Goal: Navigation & Orientation: Find specific page/section

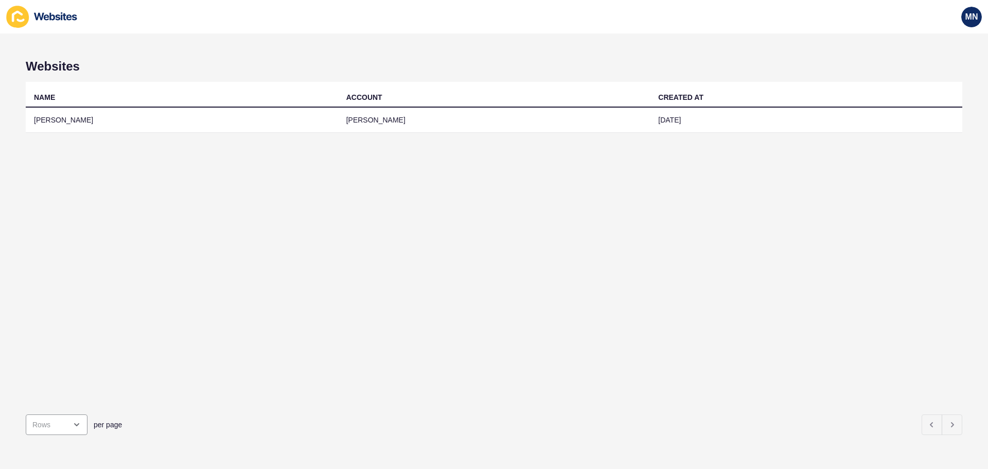
click at [69, 111] on td "[PERSON_NAME]" at bounding box center [182, 120] width 312 height 25
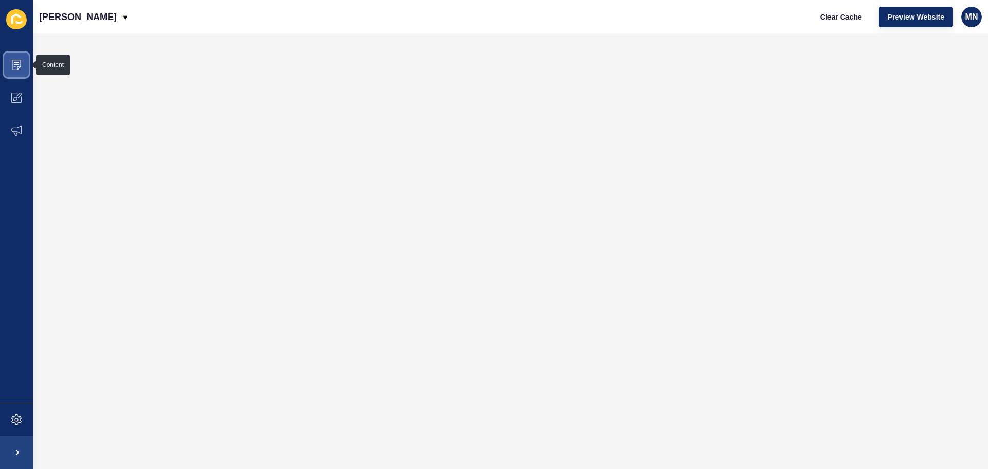
click at [12, 66] on icon at bounding box center [16, 65] width 10 height 10
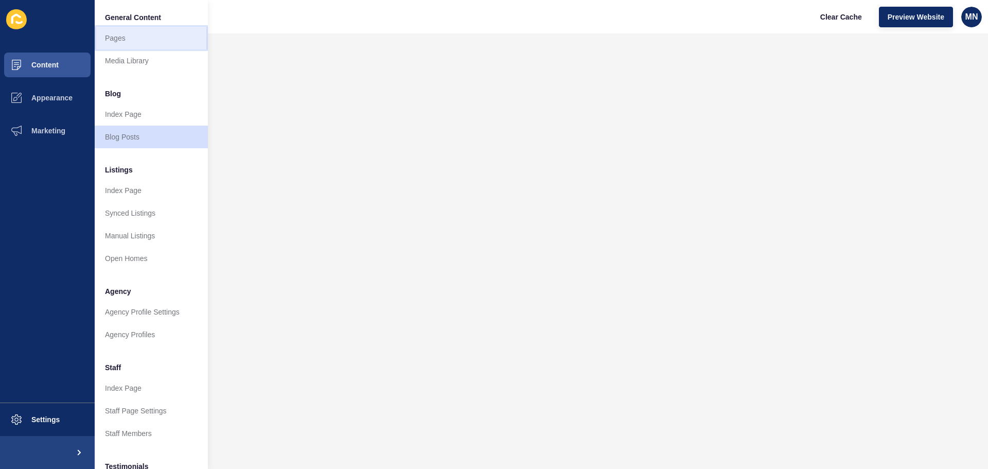
click at [139, 31] on link "Pages" at bounding box center [151, 38] width 113 height 23
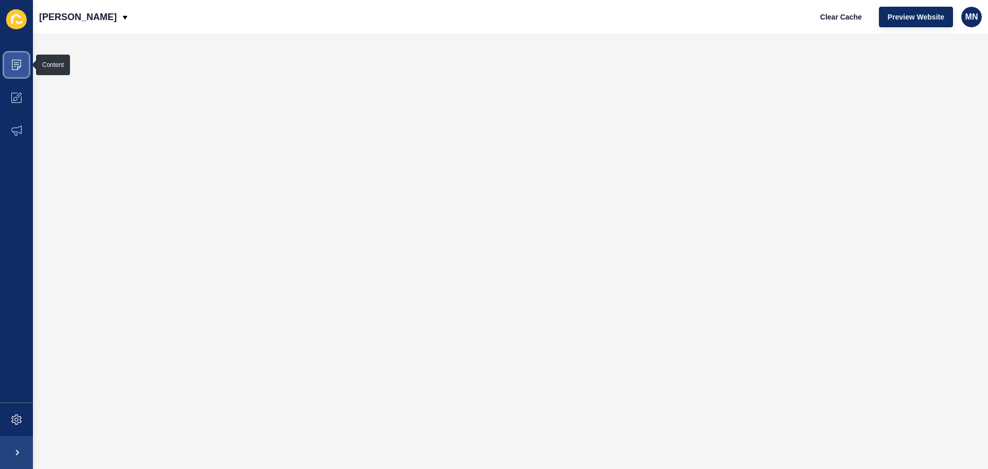
click at [16, 62] on icon at bounding box center [16, 62] width 5 height 1
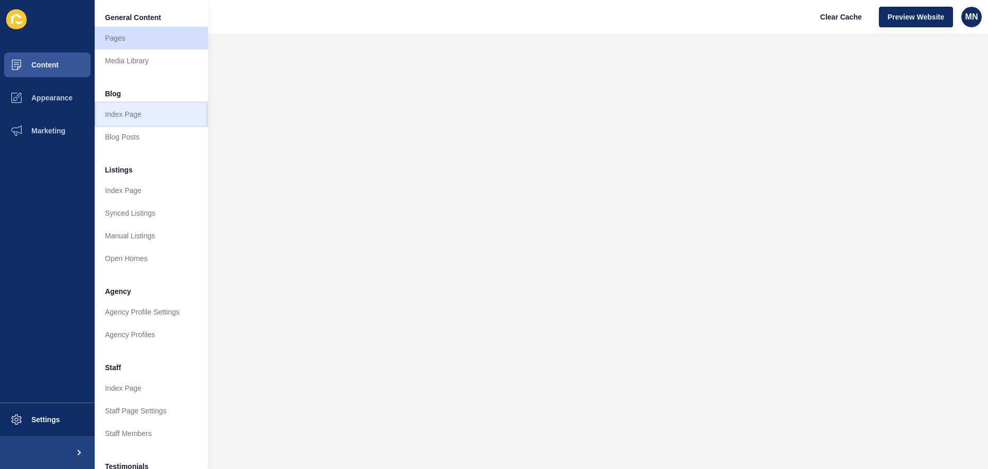
click at [138, 110] on link "Index Page" at bounding box center [151, 114] width 113 height 23
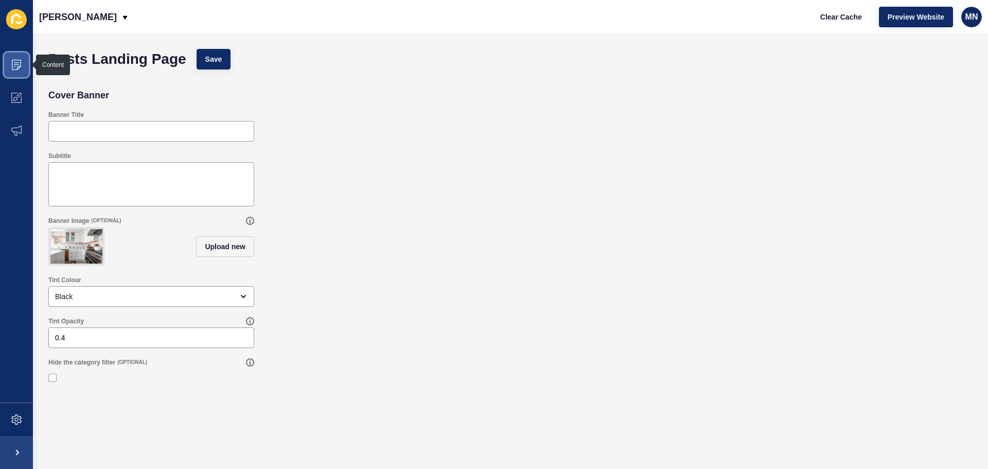
click at [13, 59] on span at bounding box center [16, 64] width 33 height 33
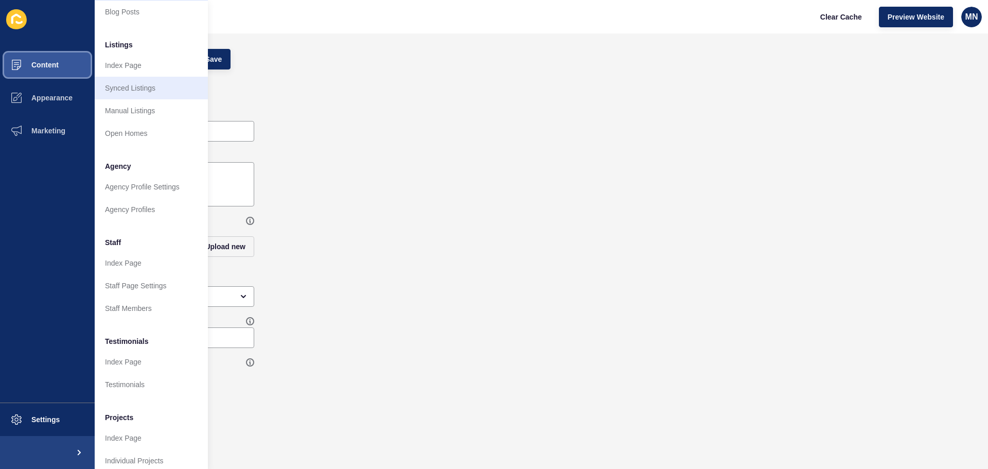
scroll to position [142, 0]
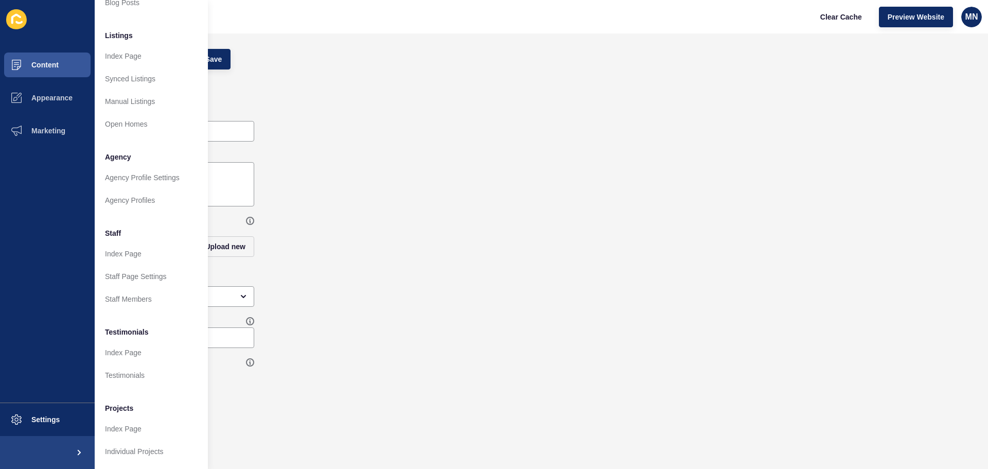
click at [6, 20] on span at bounding box center [16, 19] width 33 height 33
click at [12, 19] on icon at bounding box center [16, 19] width 10 height 10
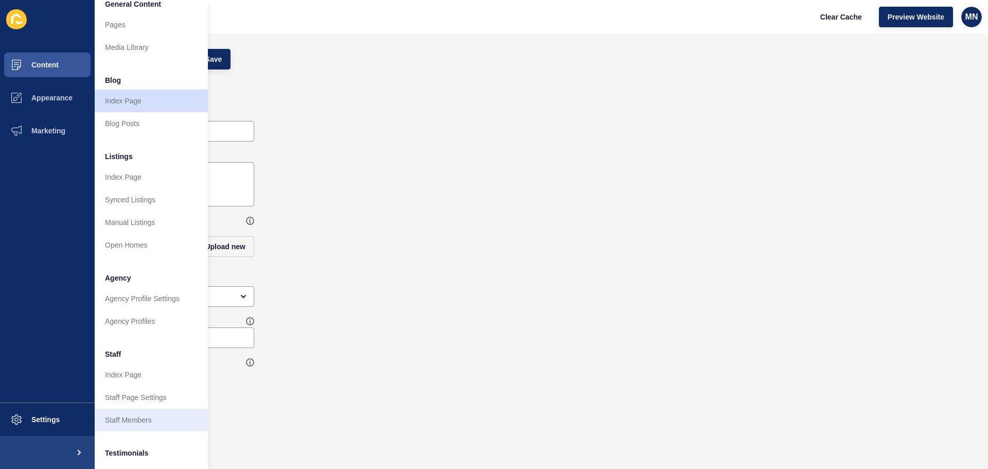
scroll to position [0, 0]
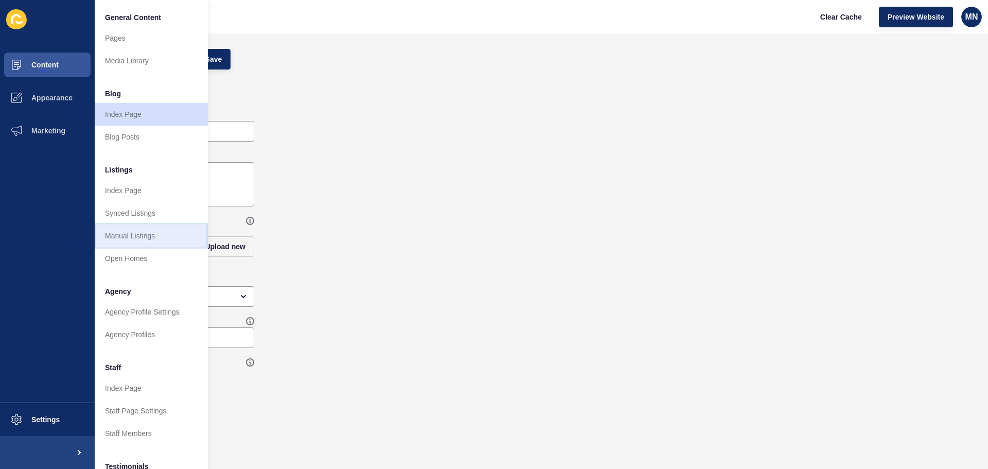
click at [129, 234] on link "Manual Listings" at bounding box center [151, 235] width 113 height 23
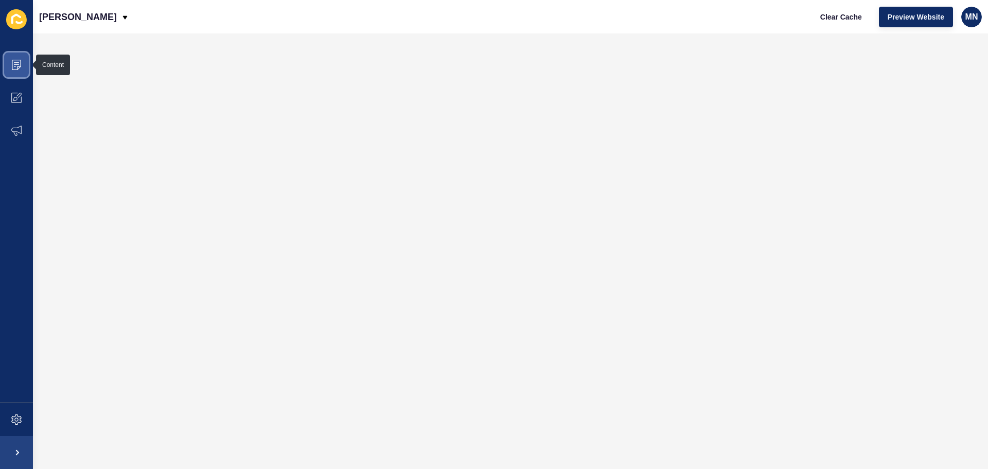
click at [23, 54] on span at bounding box center [16, 64] width 33 height 33
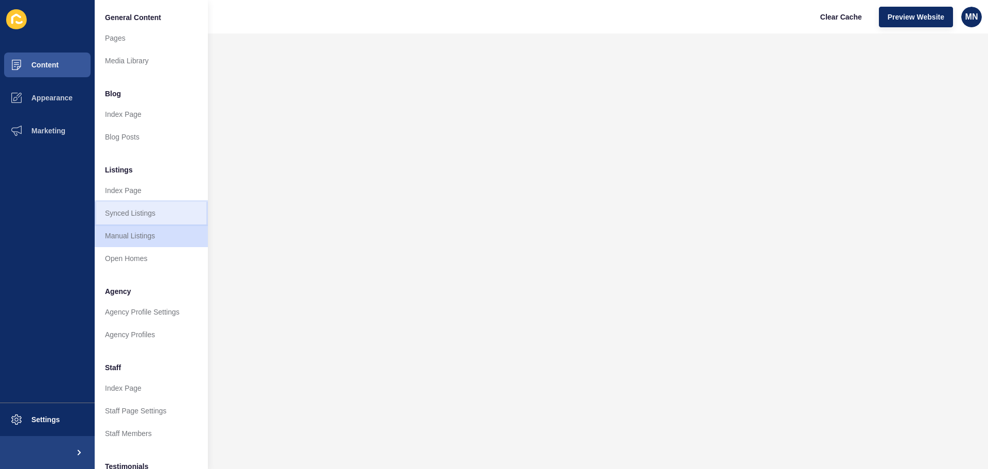
click at [123, 216] on link "Synced Listings" at bounding box center [151, 213] width 113 height 23
